Goal: Task Accomplishment & Management: Manage account settings

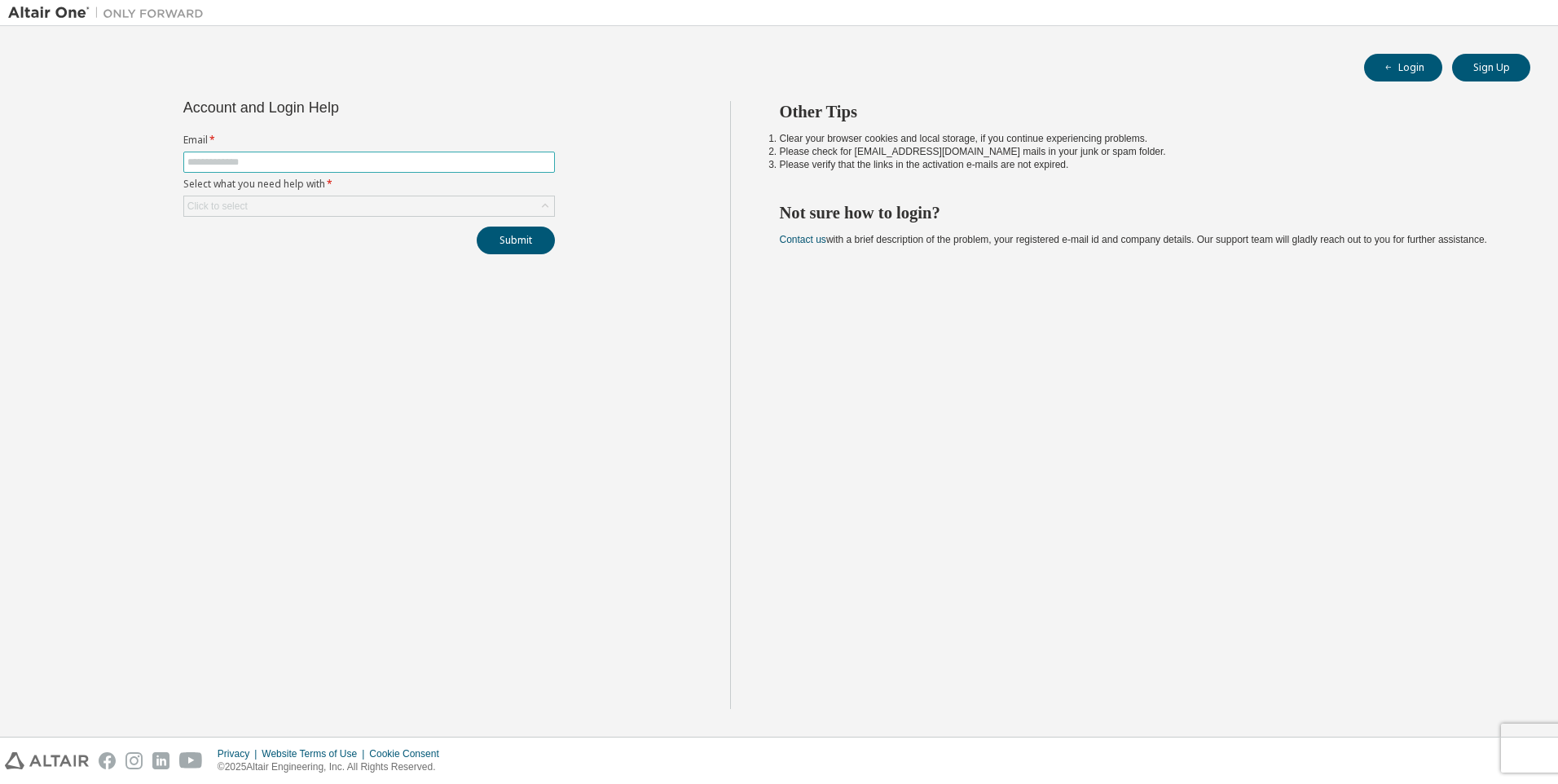
click at [317, 157] on input "text" at bounding box center [369, 161] width 363 height 13
type input "**********"
click at [356, 204] on div "Click to select" at bounding box center [369, 206] width 370 height 20
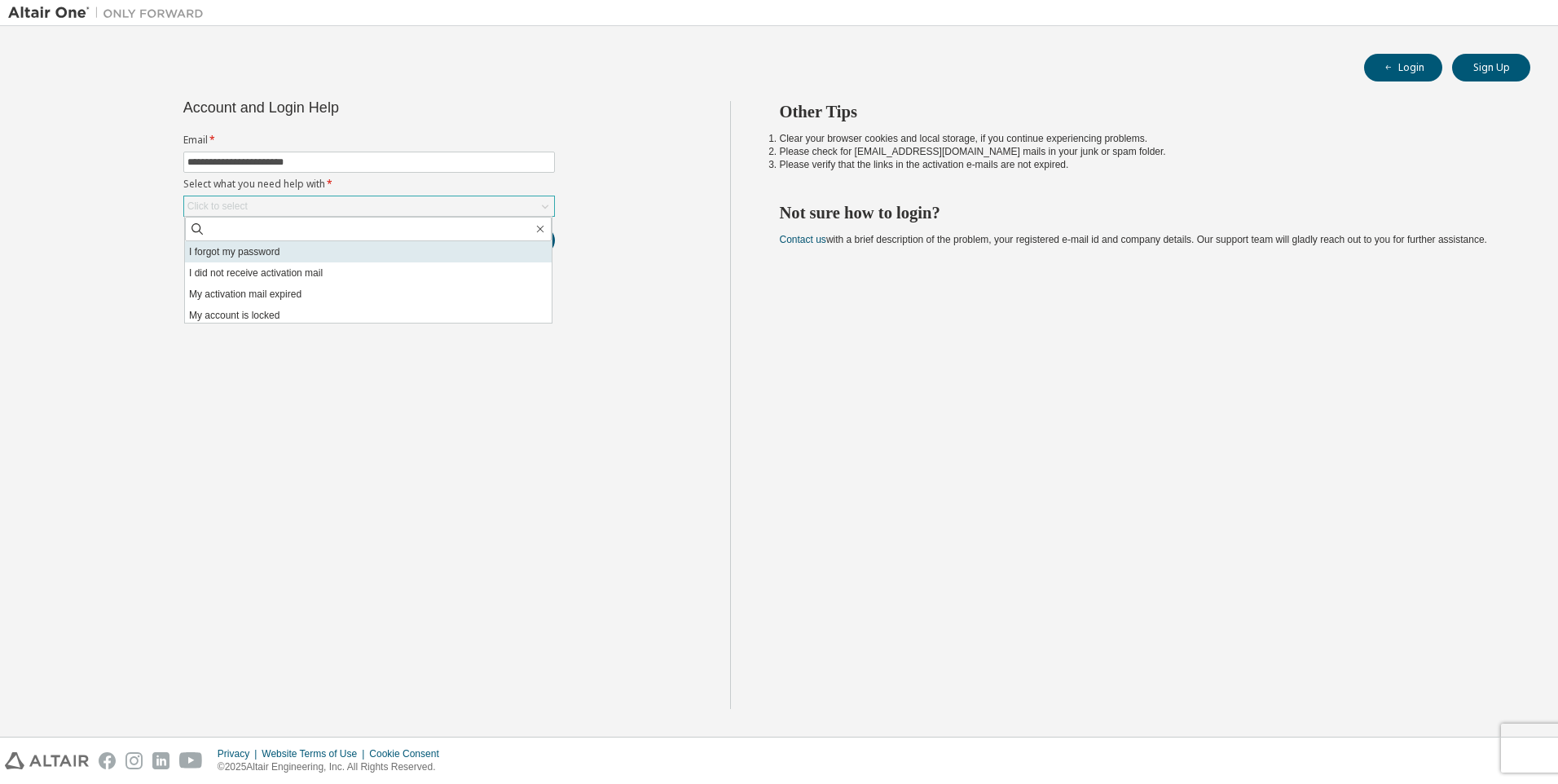
click at [317, 250] on li "I forgot my password" at bounding box center [369, 252] width 367 height 21
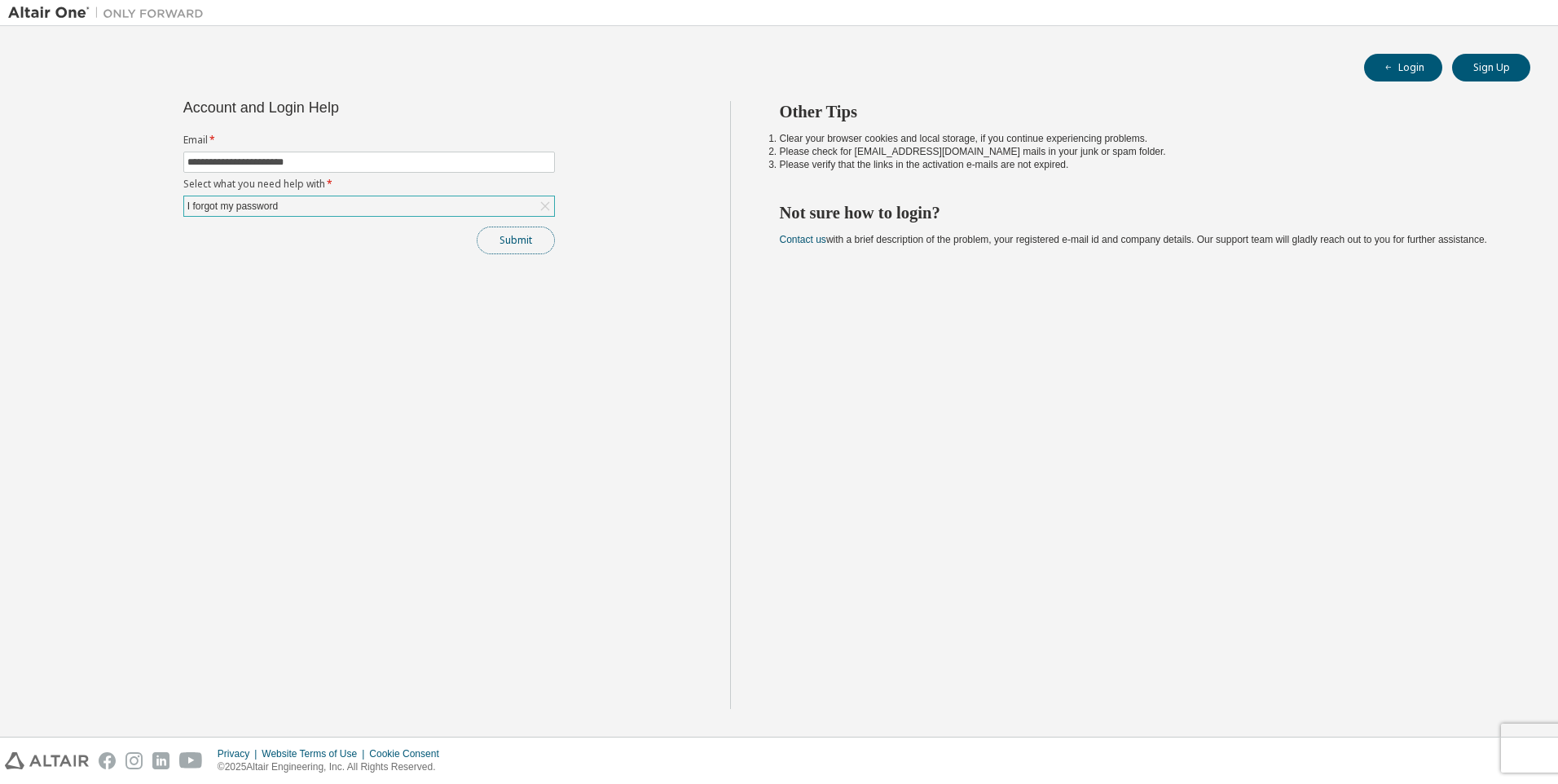
click at [508, 253] on button "Submit" at bounding box center [516, 241] width 78 height 27
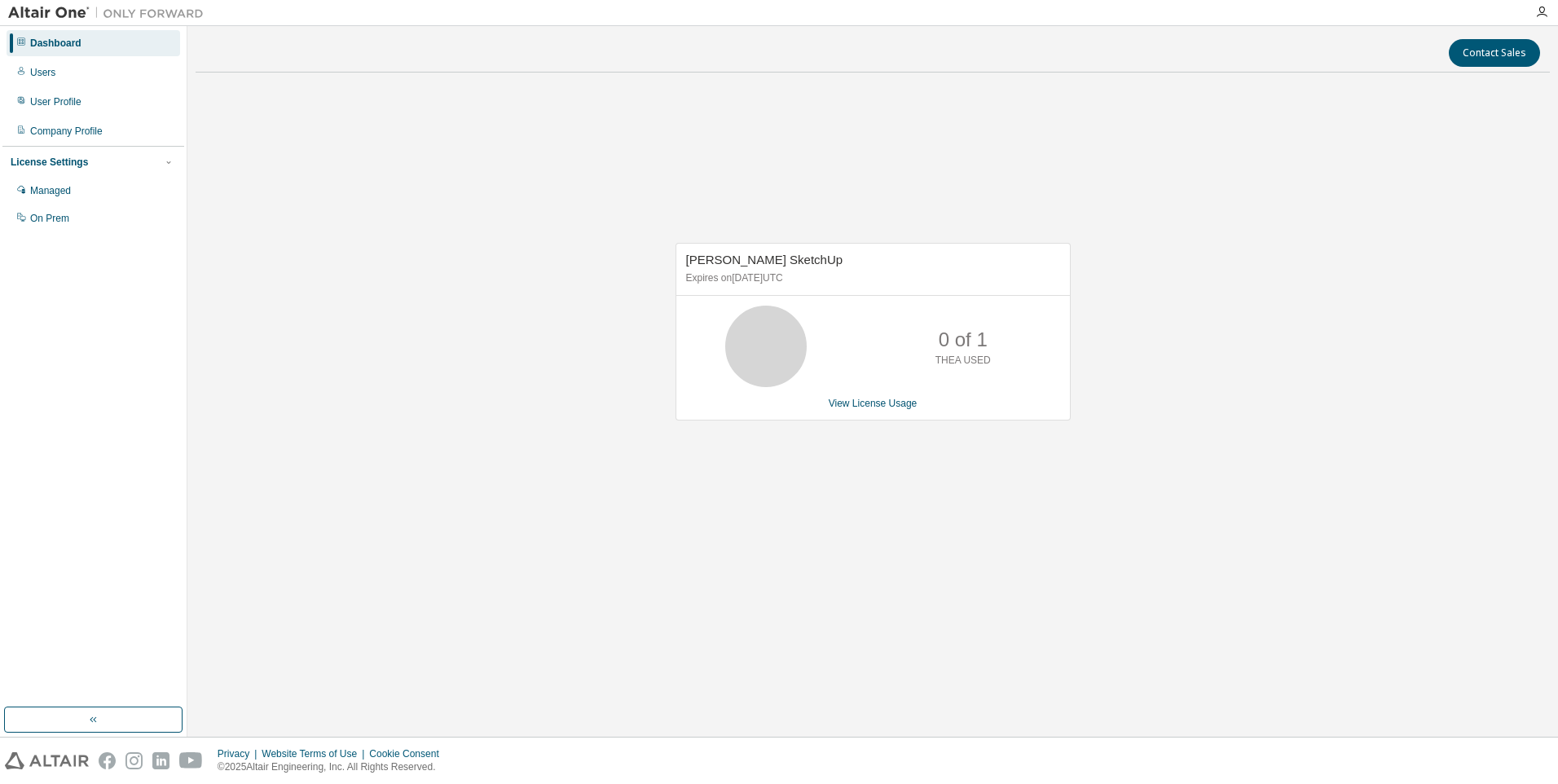
click at [1031, 521] on div "[PERSON_NAME] SketchUp Expires on [DATE] UTC 0 of 1 THEA USED View License Usage" at bounding box center [872, 340] width 1354 height 509
click at [891, 399] on link "View License Usage" at bounding box center [873, 403] width 89 height 11
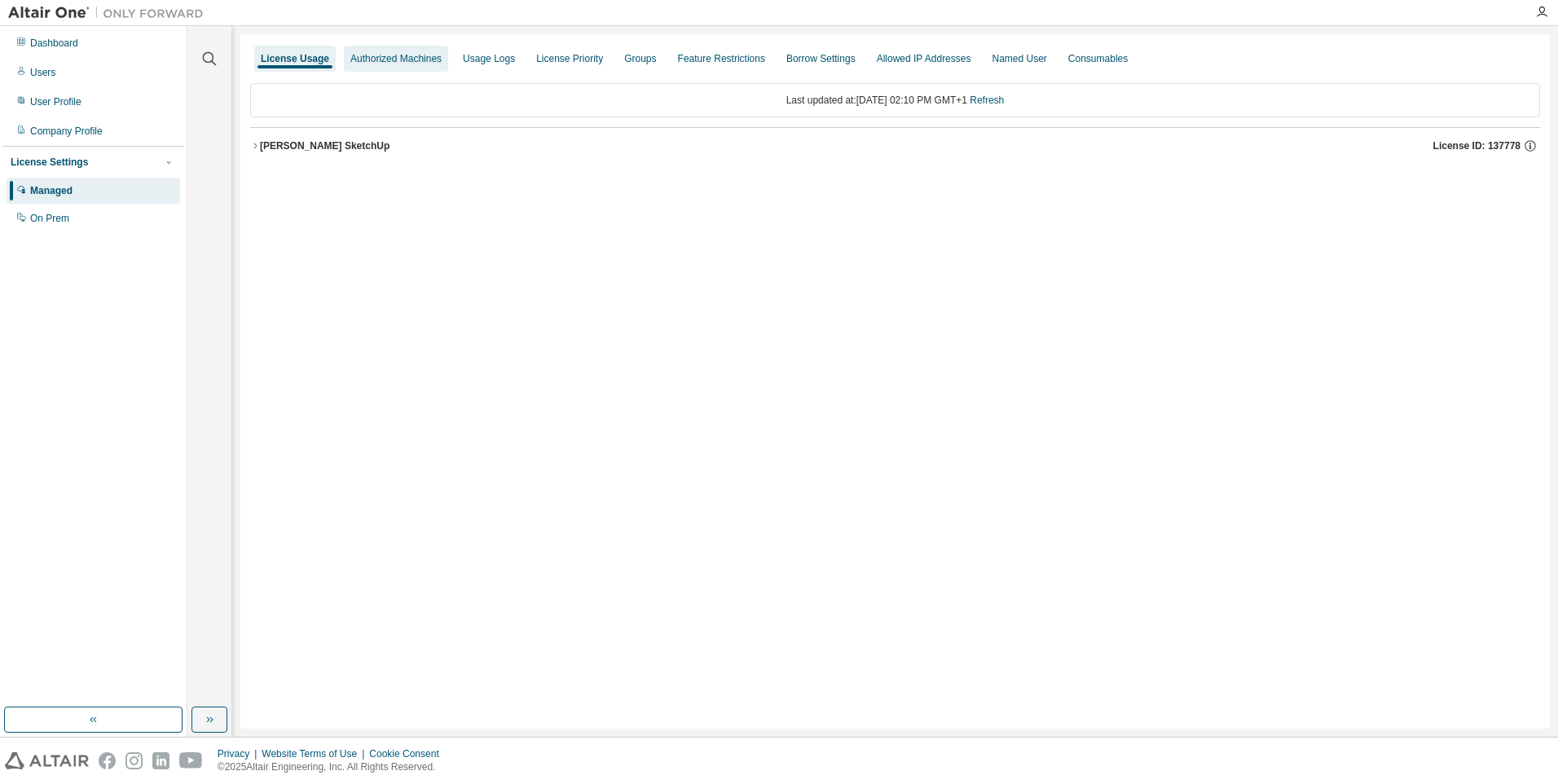
click at [362, 57] on div "Authorized Machines" at bounding box center [396, 58] width 91 height 13
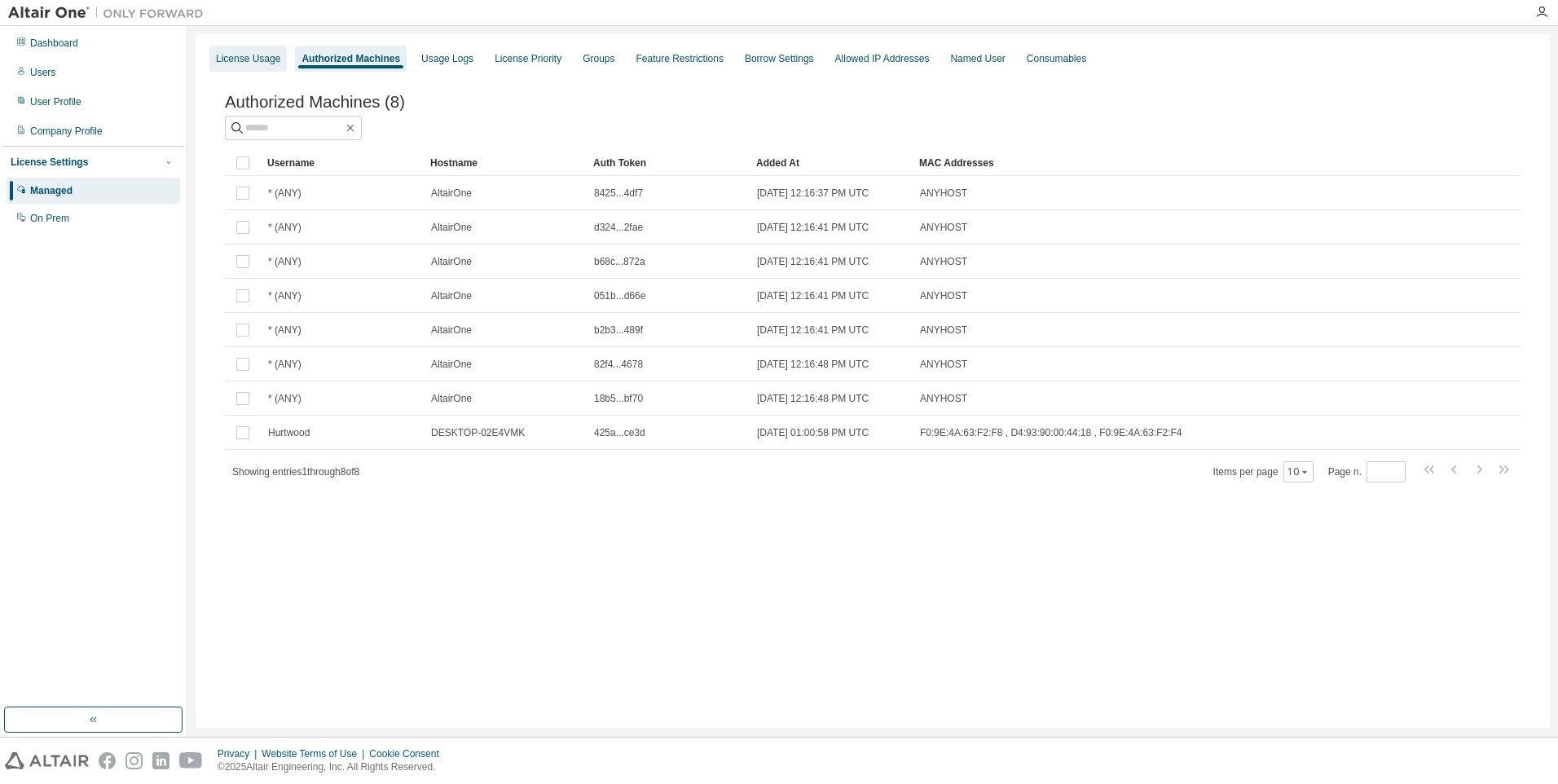
click at [245, 56] on div "License Usage" at bounding box center [247, 58] width 64 height 13
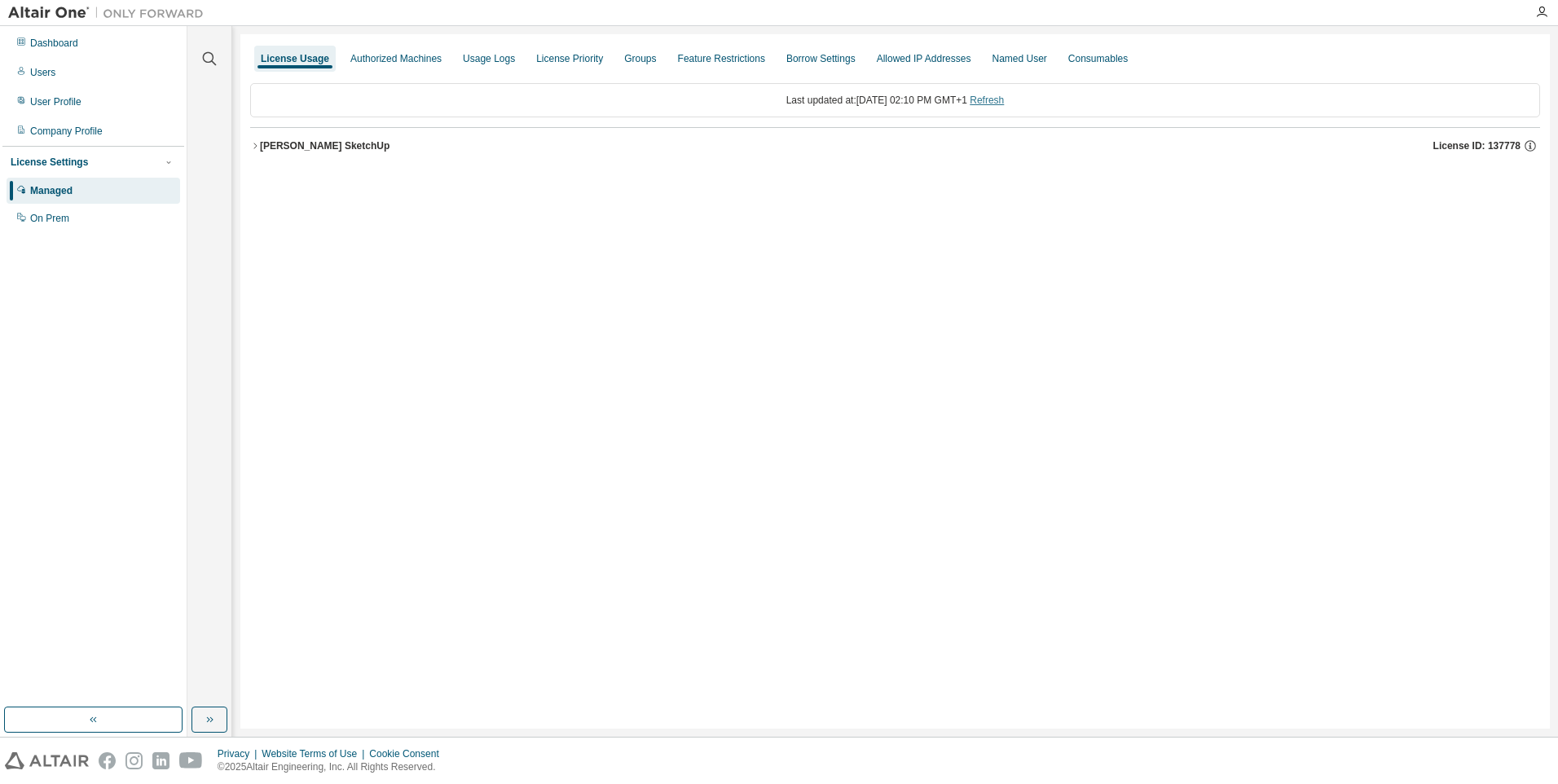
click at [1004, 100] on link "Refresh" at bounding box center [987, 100] width 34 height 11
